Goal: Check status: Check status

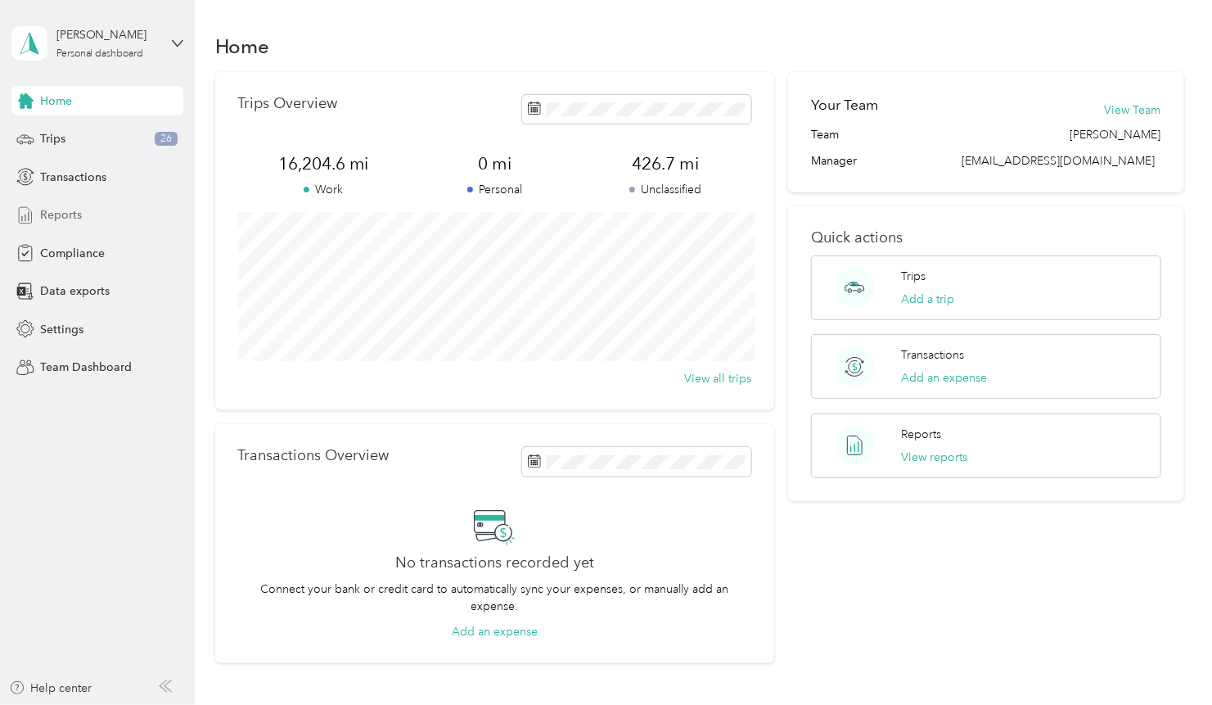
click at [60, 214] on span "Reports" at bounding box center [61, 214] width 42 height 17
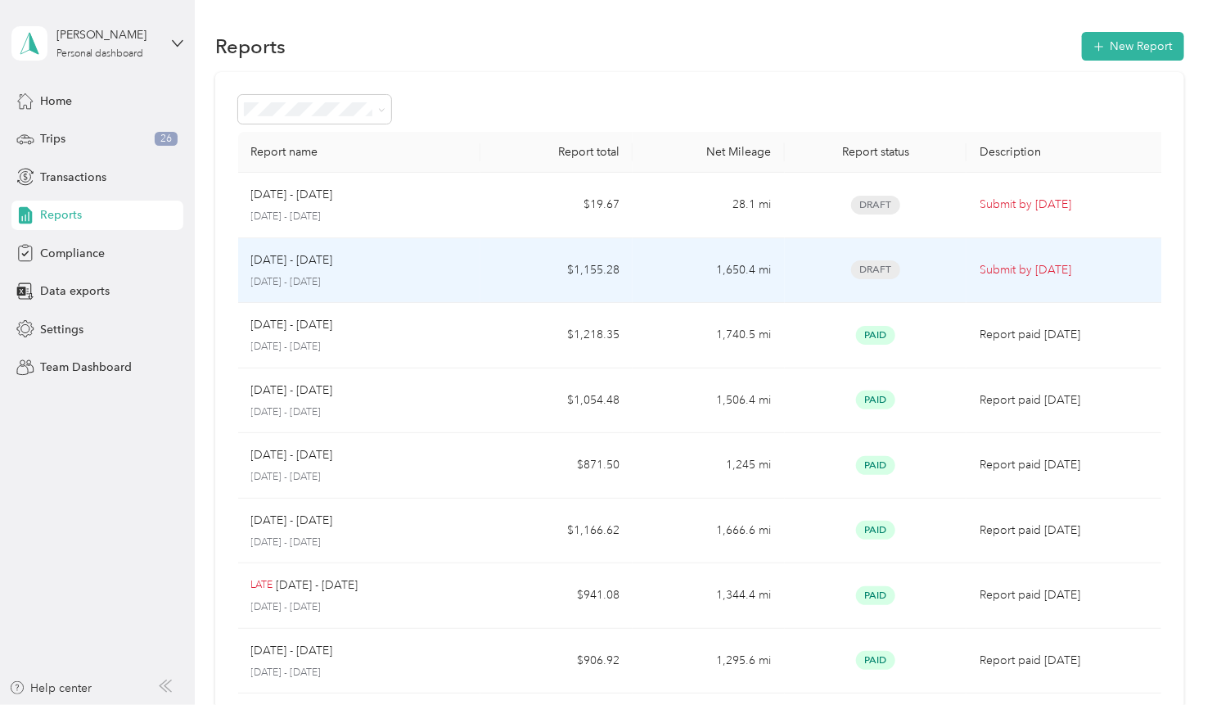
click at [381, 270] on div "[DATE] - [DATE] [DATE] - [DATE]" at bounding box center [359, 270] width 217 height 38
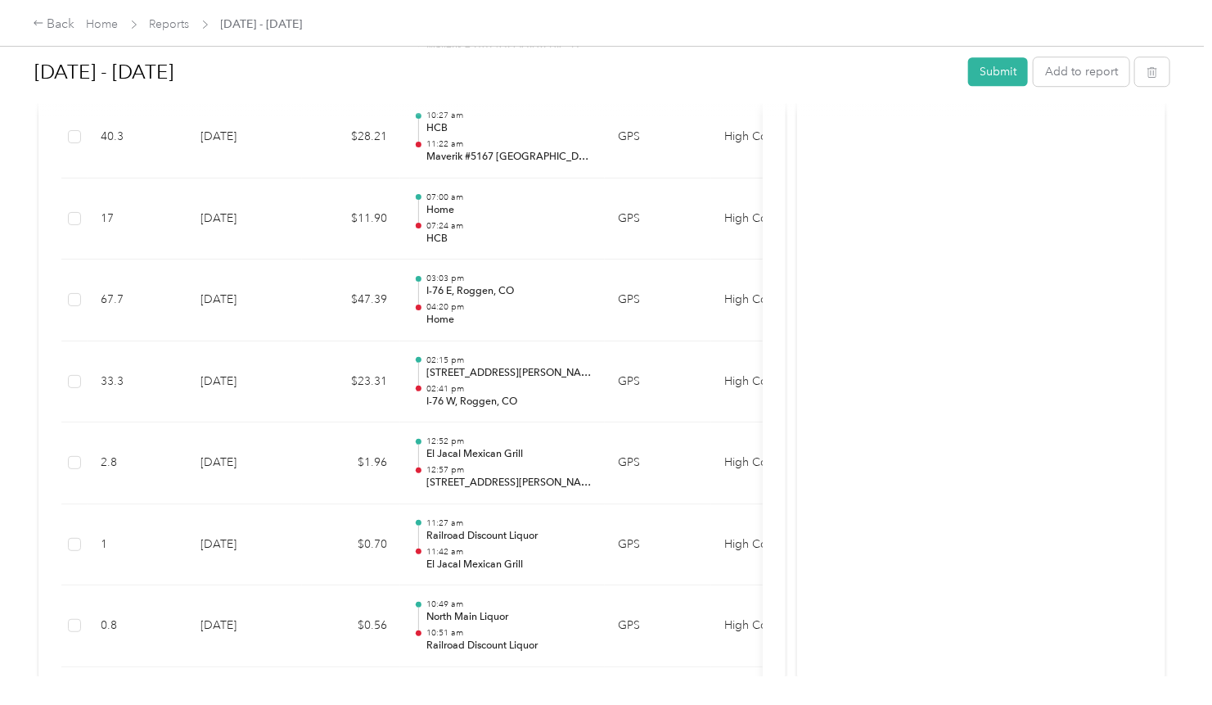
scroll to position [2308, 0]
